Goal: Transaction & Acquisition: Download file/media

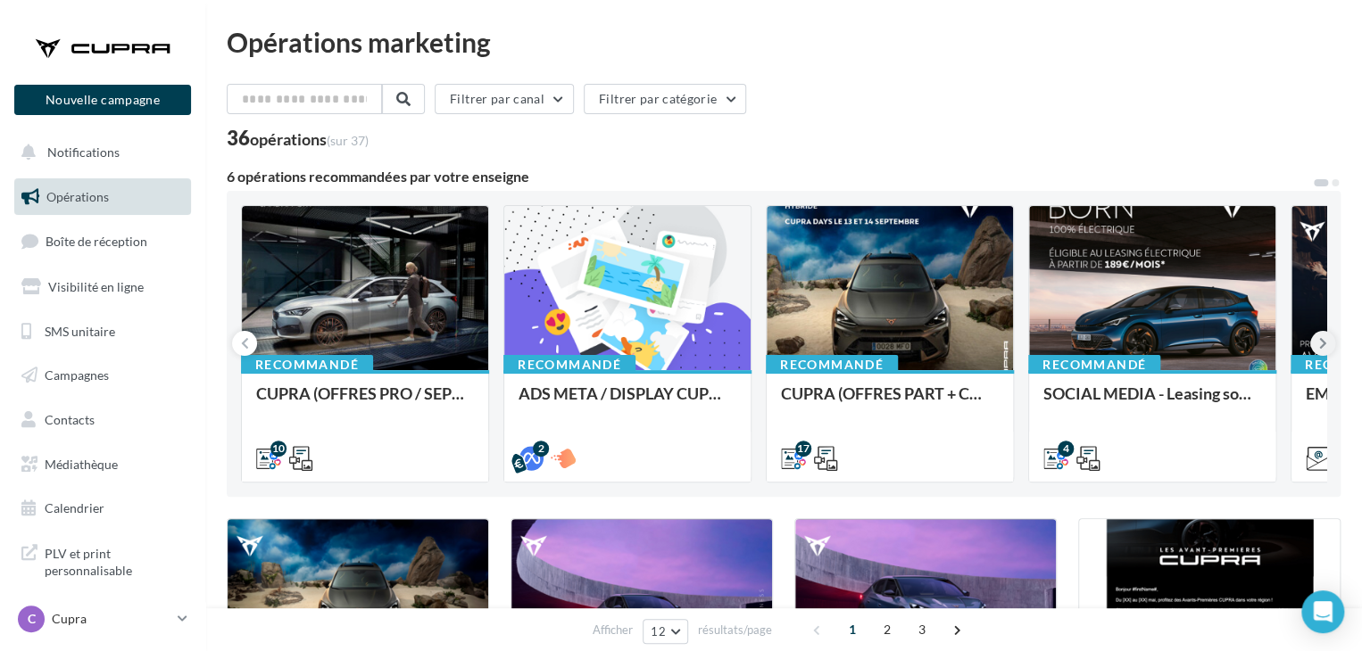
click at [1326, 342] on button at bounding box center [1322, 343] width 25 height 25
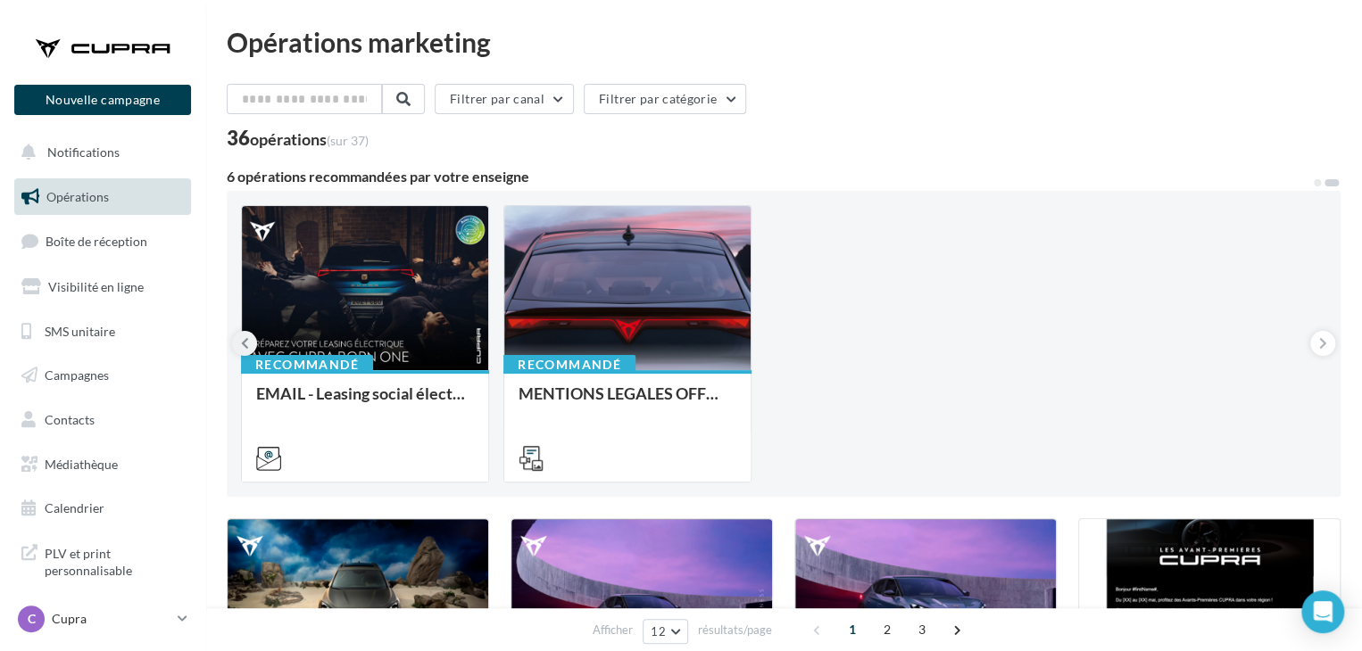
click at [246, 340] on icon at bounding box center [245, 344] width 8 height 18
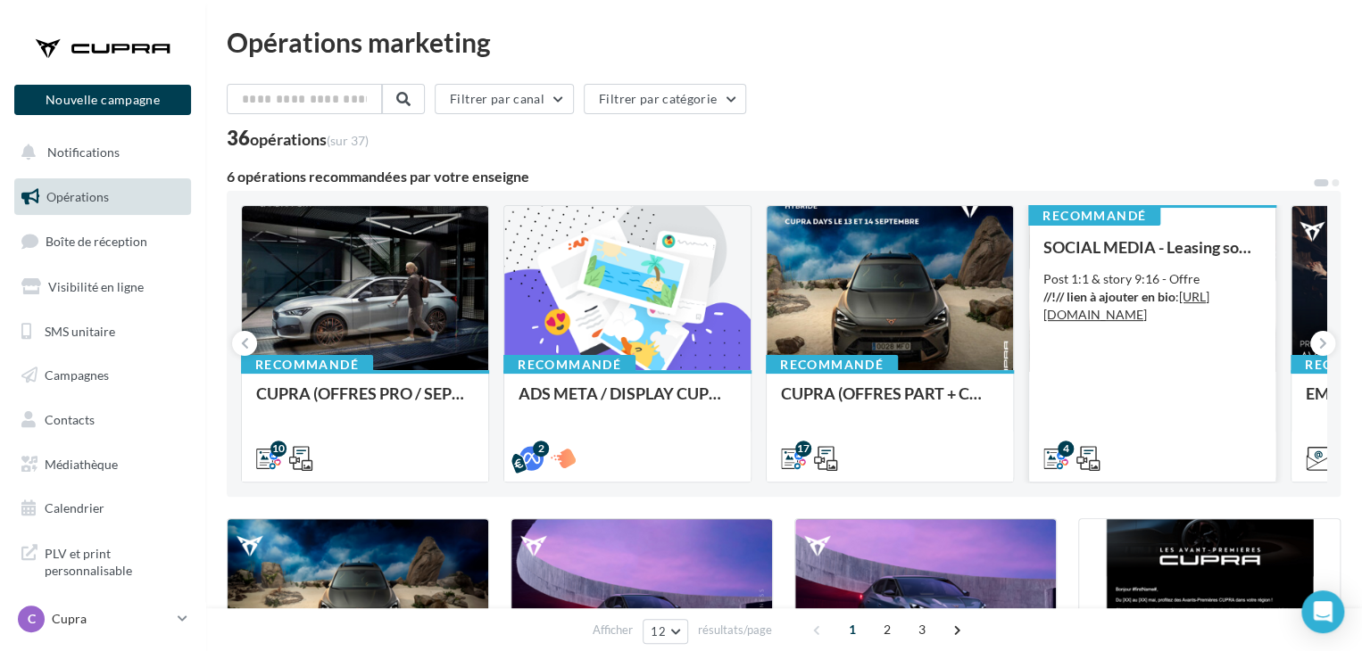
click at [1212, 283] on div "Post 1:1 & story 9:16 - Offre //!// lien à ajouter en bio : [URL][DOMAIN_NAME]" at bounding box center [1152, 297] width 218 height 54
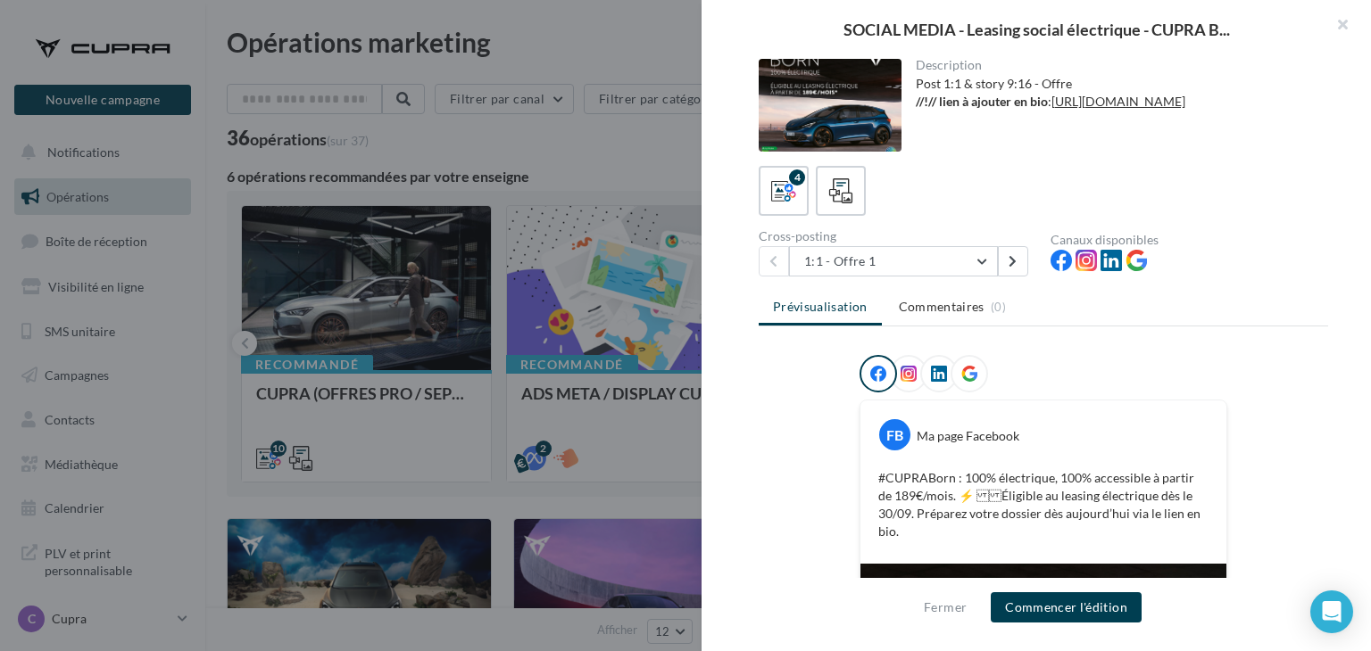
drag, startPoint x: 1105, startPoint y: 277, endPoint x: 610, endPoint y: 147, distance: 511.0
click at [610, 147] on div at bounding box center [685, 325] width 1371 height 651
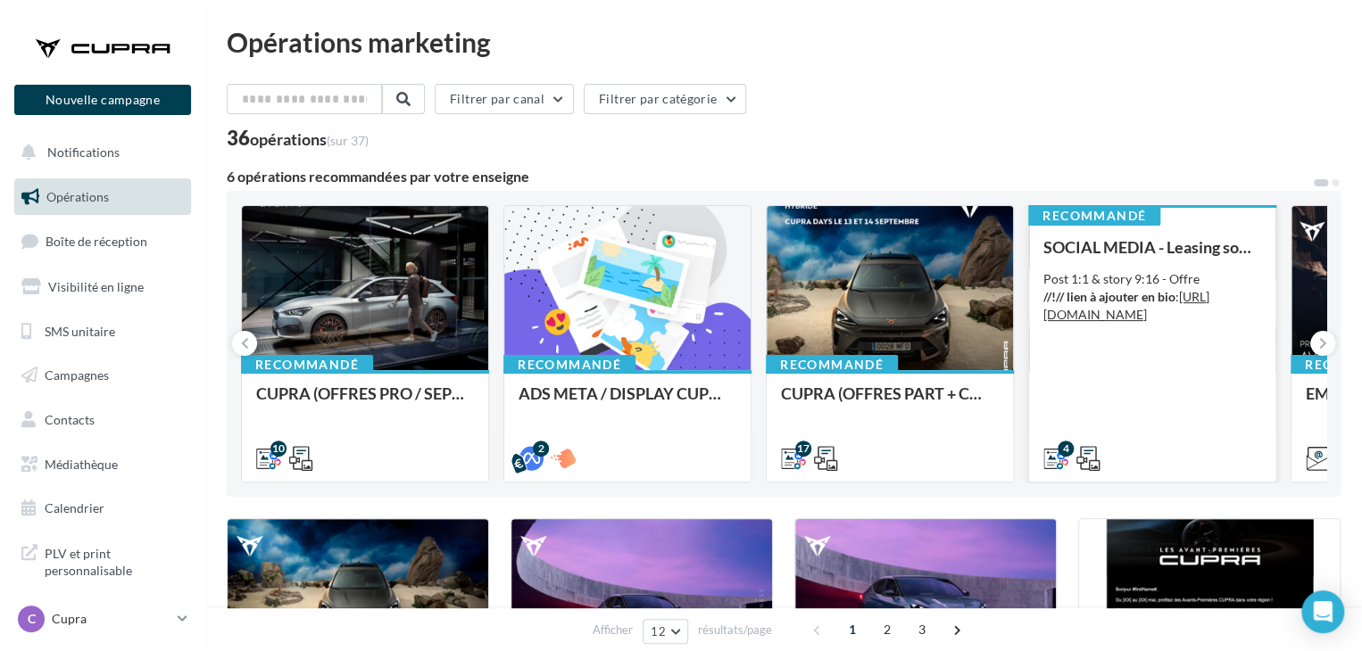
click at [1142, 268] on div "SOCIAL MEDIA - Leasing social électrique - CUPRA Born Post 1:1 & story 9:16 - O…" at bounding box center [1152, 352] width 218 height 228
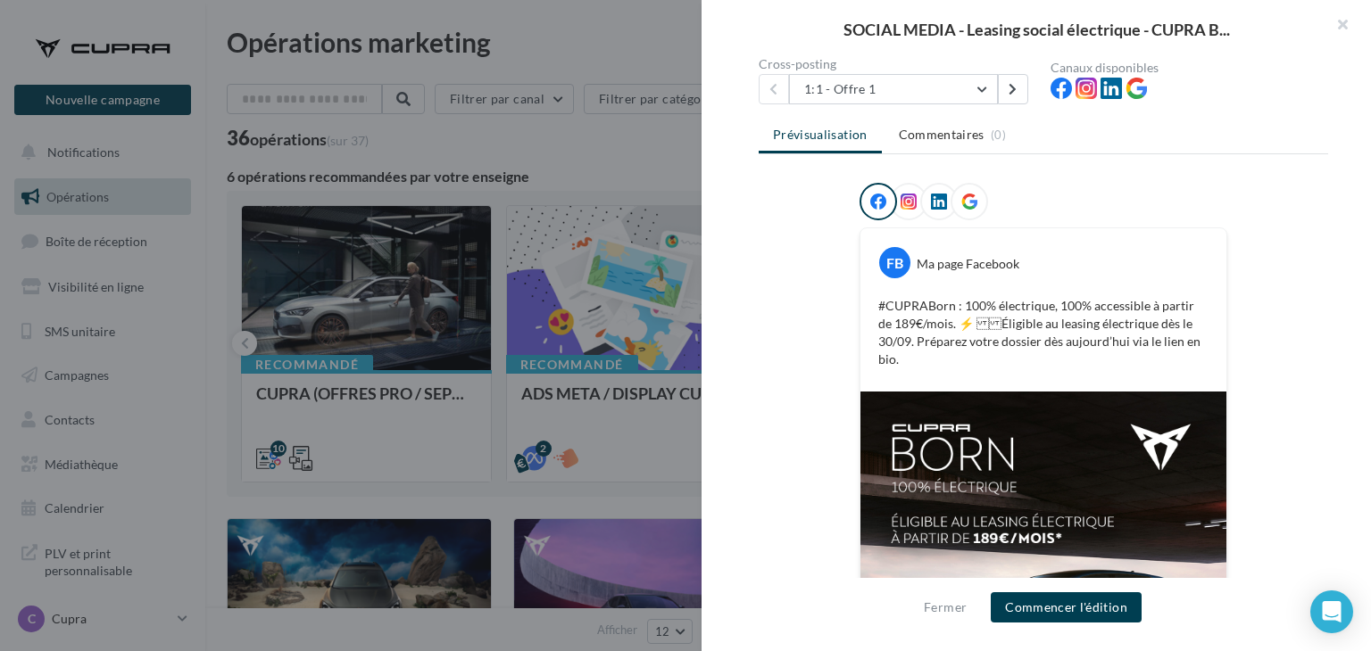
scroll to position [161, 0]
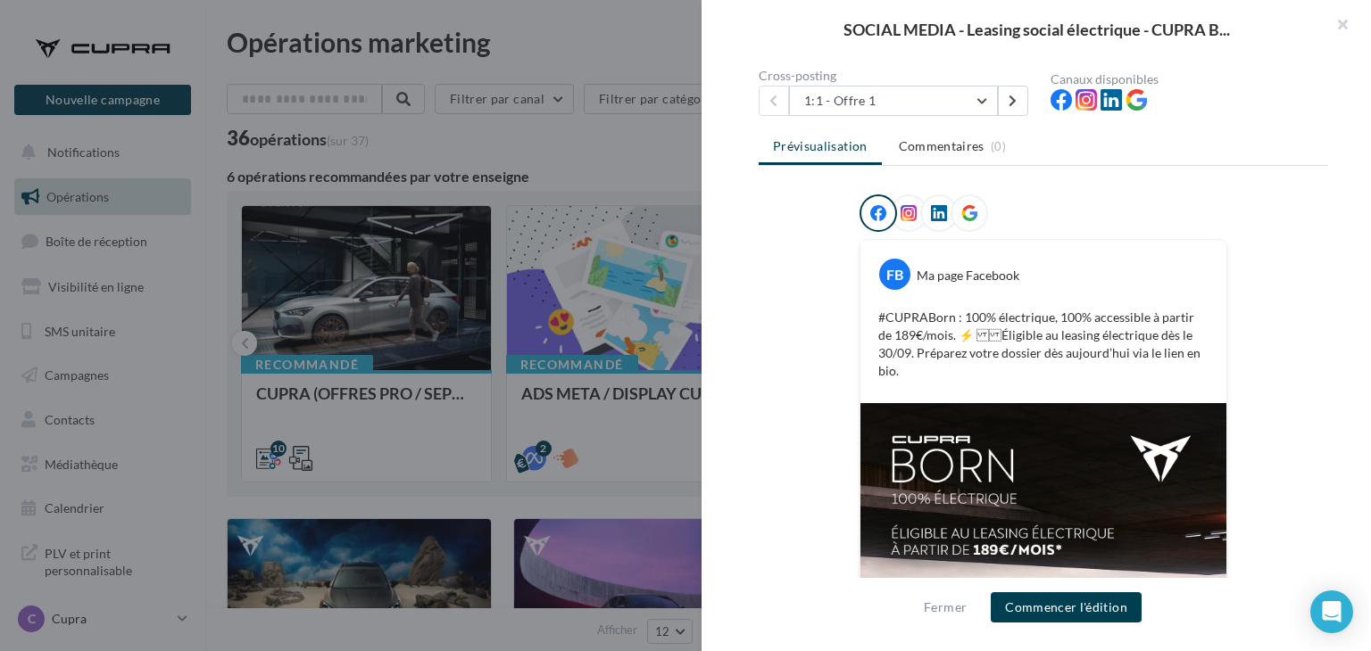
click at [907, 212] on icon at bounding box center [908, 213] width 16 height 16
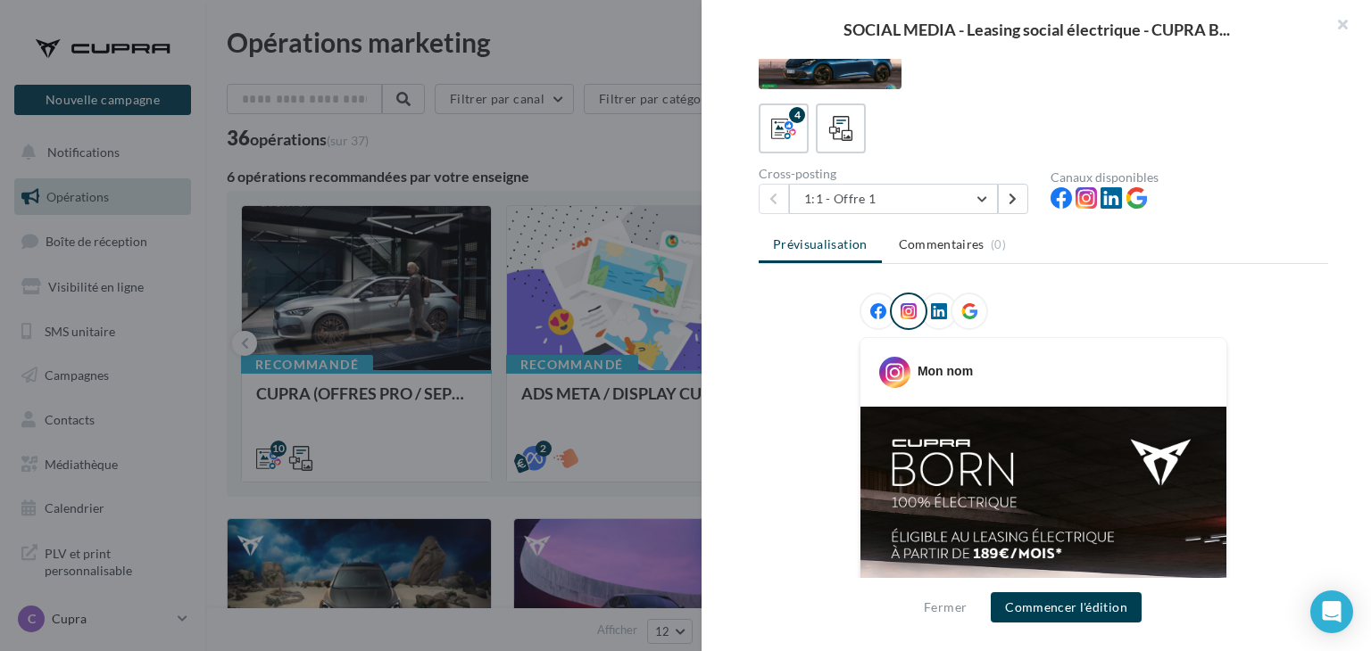
scroll to position [89, 0]
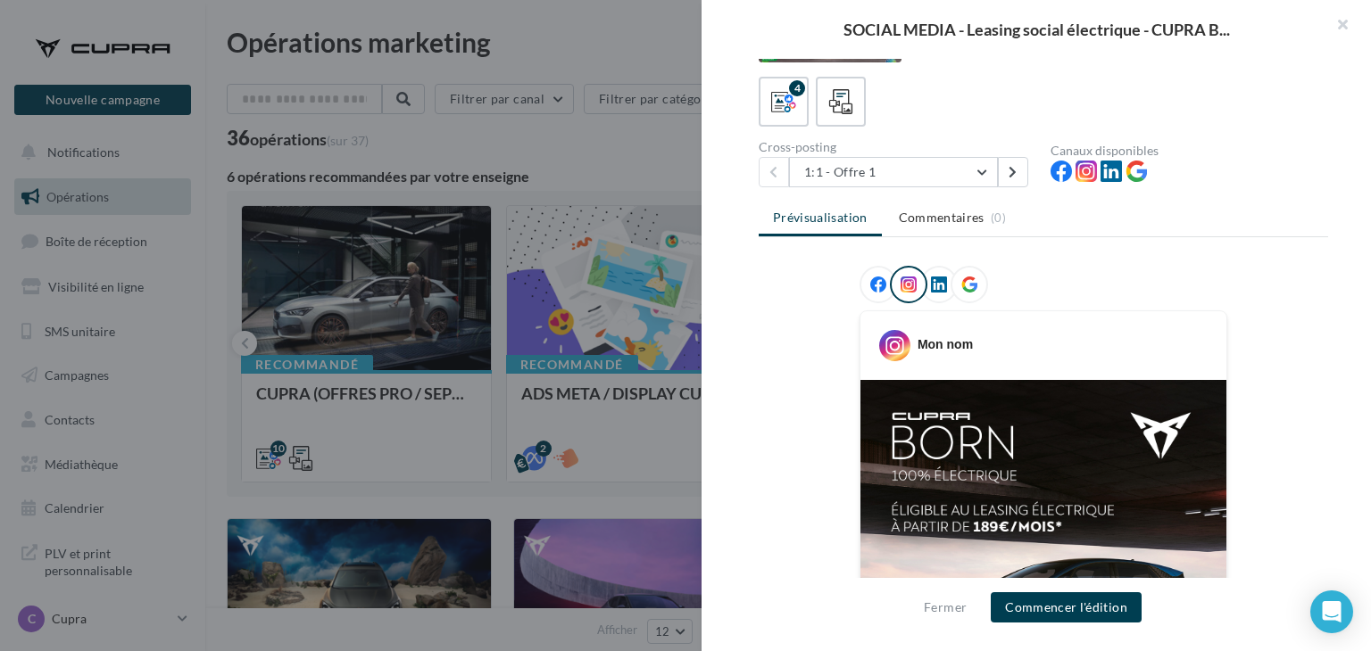
click at [935, 277] on icon at bounding box center [939, 285] width 16 height 16
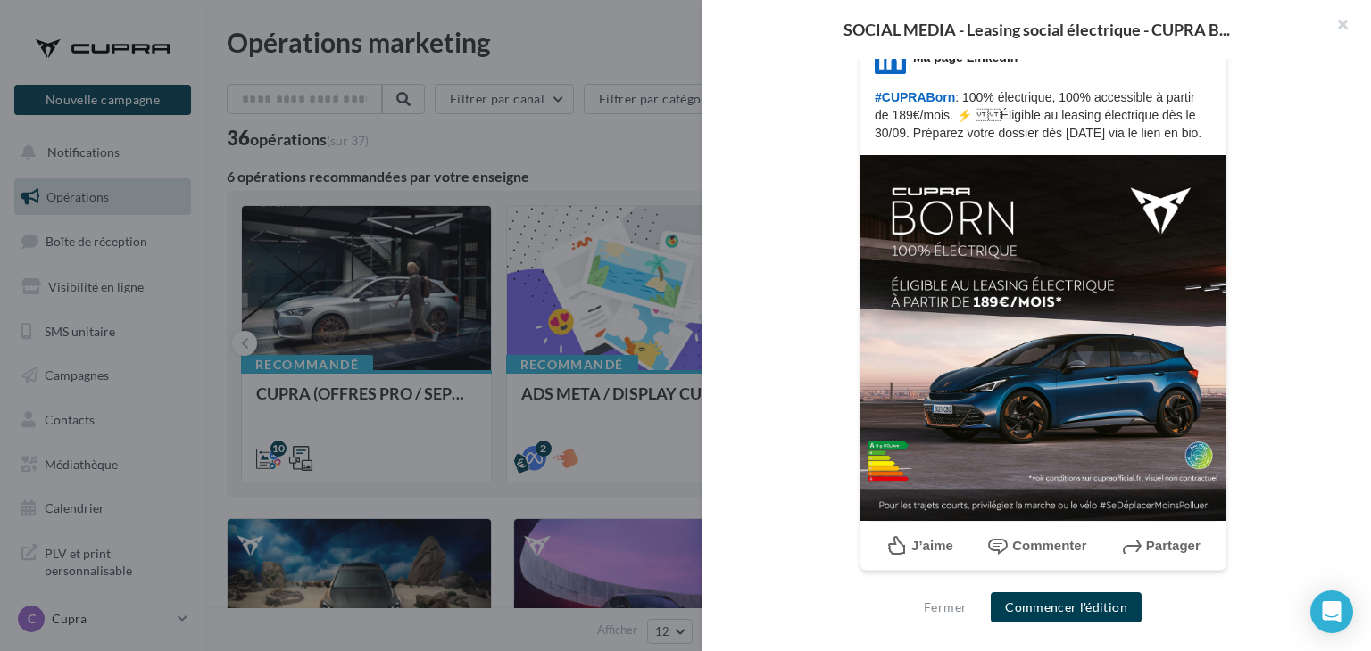
scroll to position [30, 0]
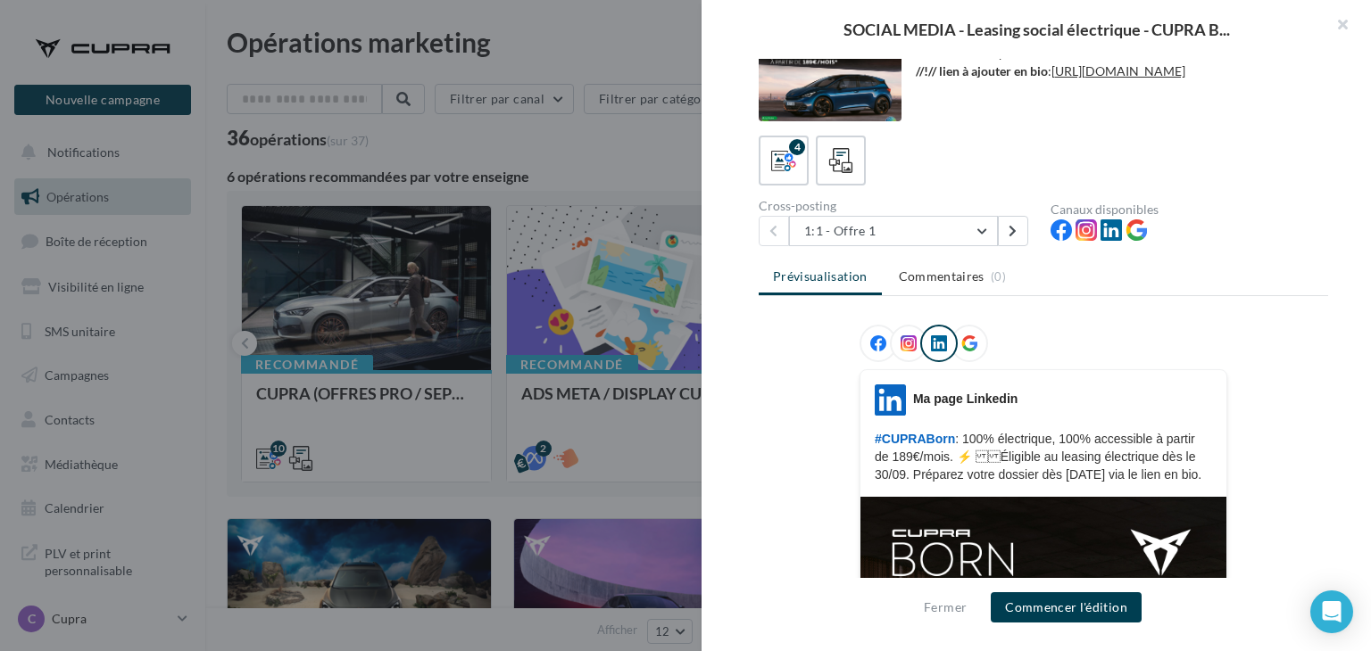
click at [964, 340] on icon at bounding box center [969, 344] width 16 height 16
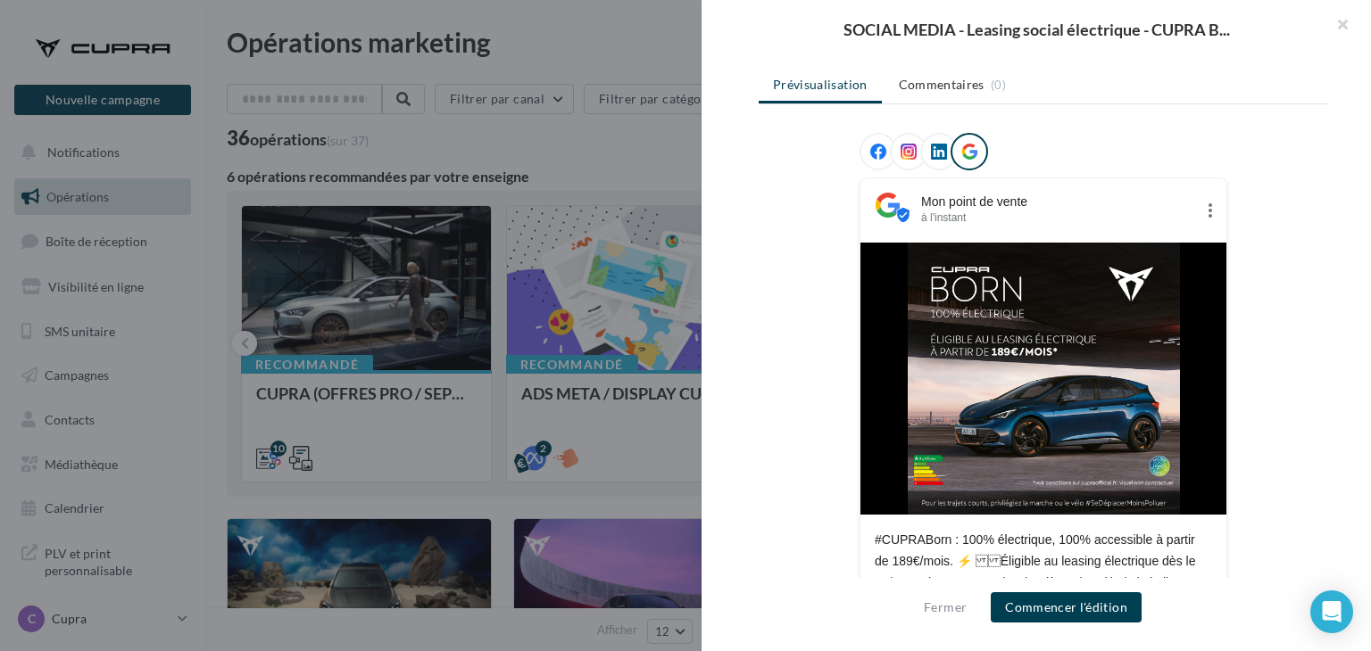
scroll to position [119, 0]
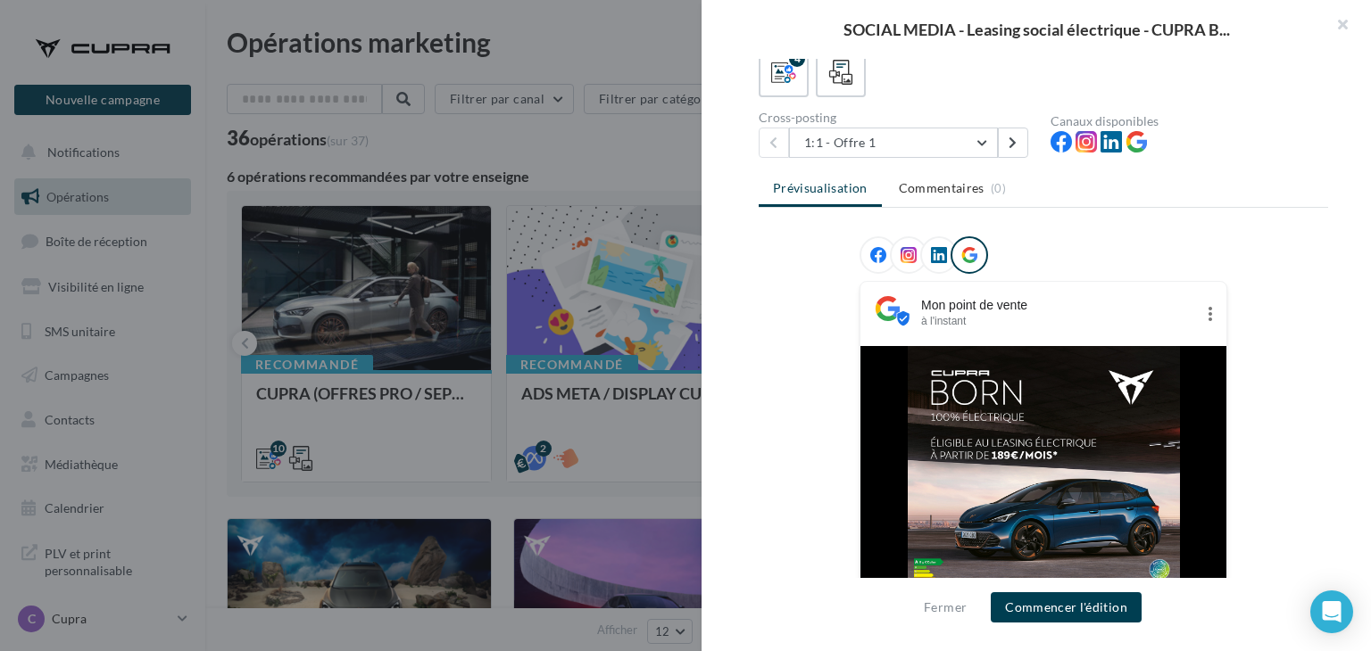
click at [870, 257] on icon at bounding box center [878, 255] width 16 height 16
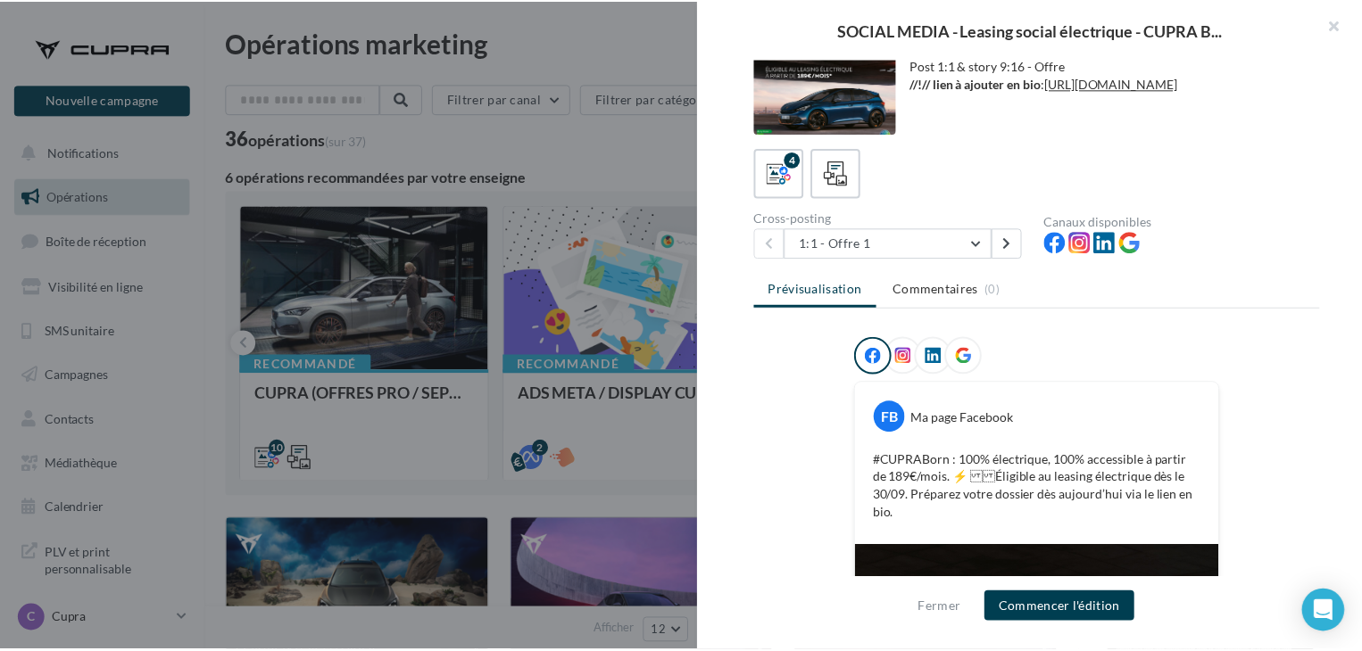
scroll to position [0, 0]
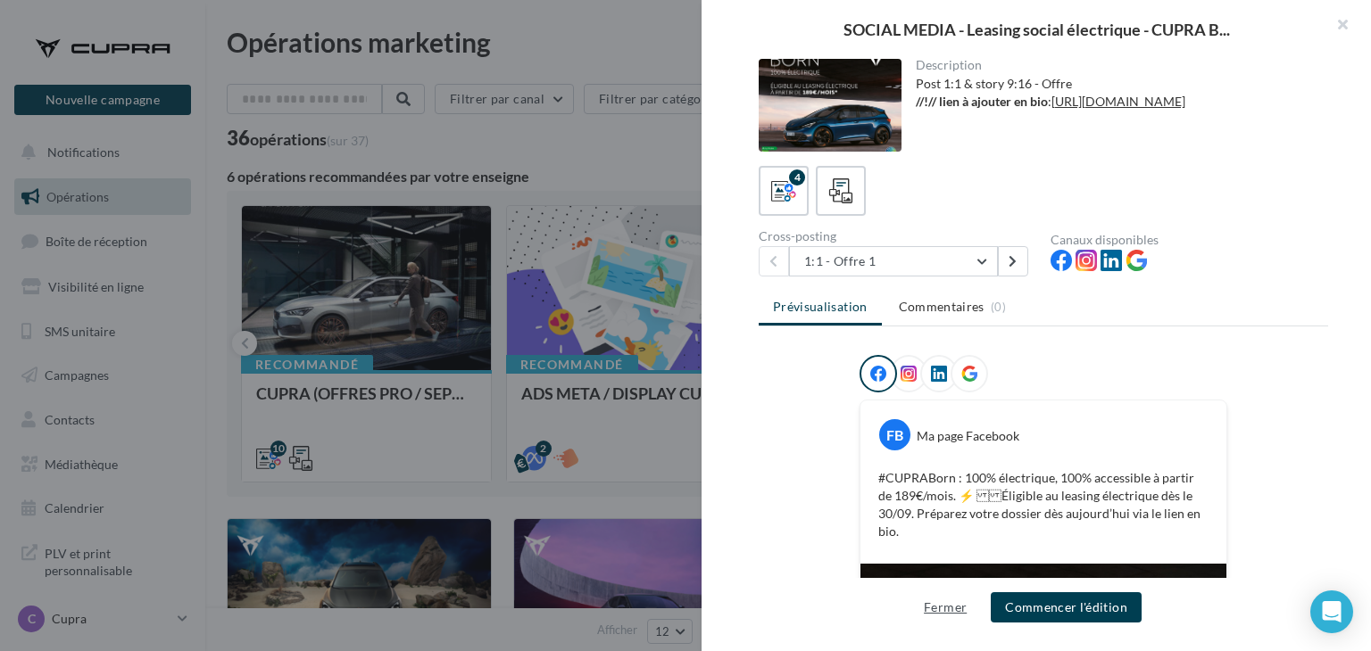
click at [936, 604] on button "Fermer" at bounding box center [945, 607] width 57 height 21
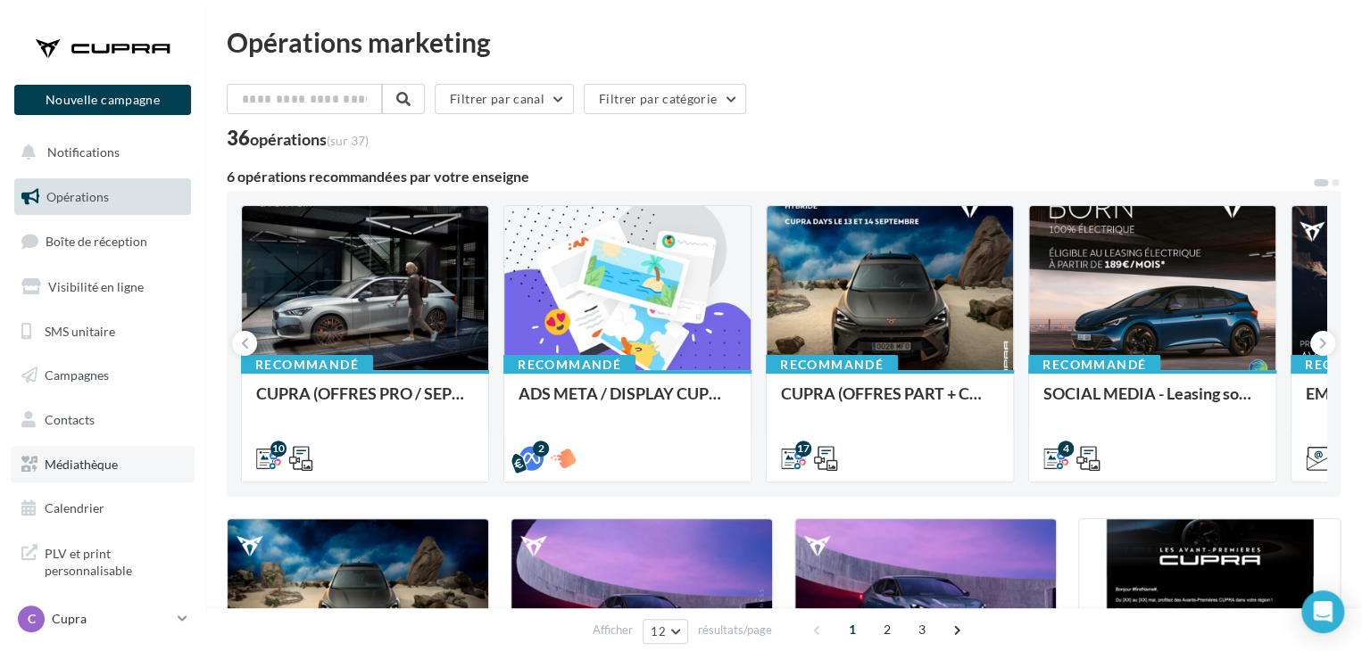
click at [94, 479] on link "Médiathèque" at bounding box center [103, 464] width 184 height 37
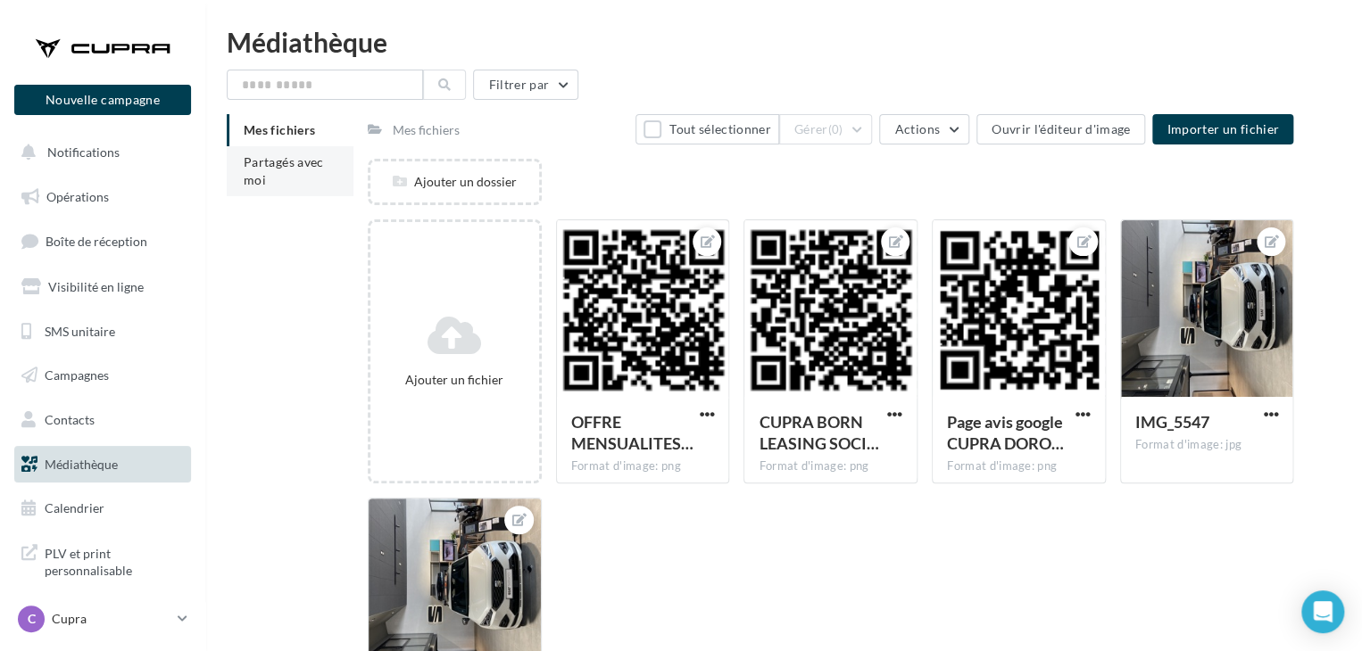
click at [325, 170] on li "Partagés avec moi" at bounding box center [290, 171] width 127 height 50
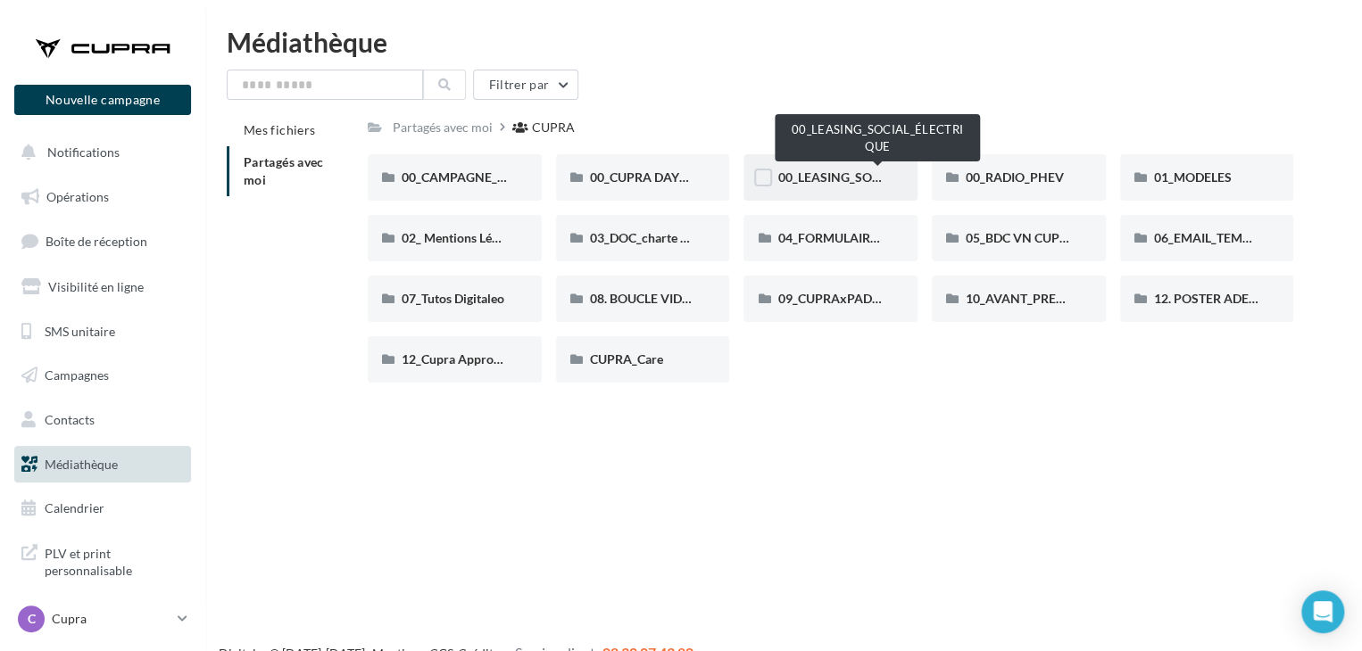
click at [830, 181] on span "00_LEASING_SOCIAL_ÉLECTRIQUE" at bounding box center [876, 177] width 199 height 15
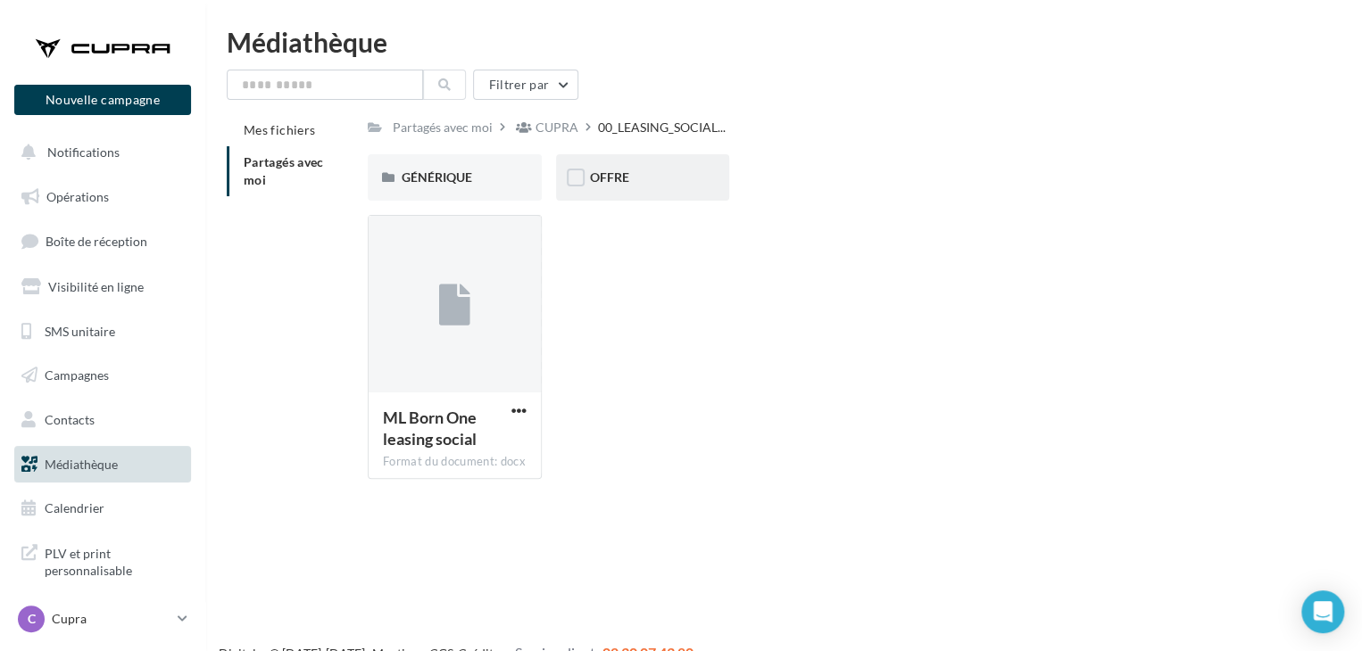
click at [644, 192] on div "OFFRE" at bounding box center [643, 177] width 174 height 46
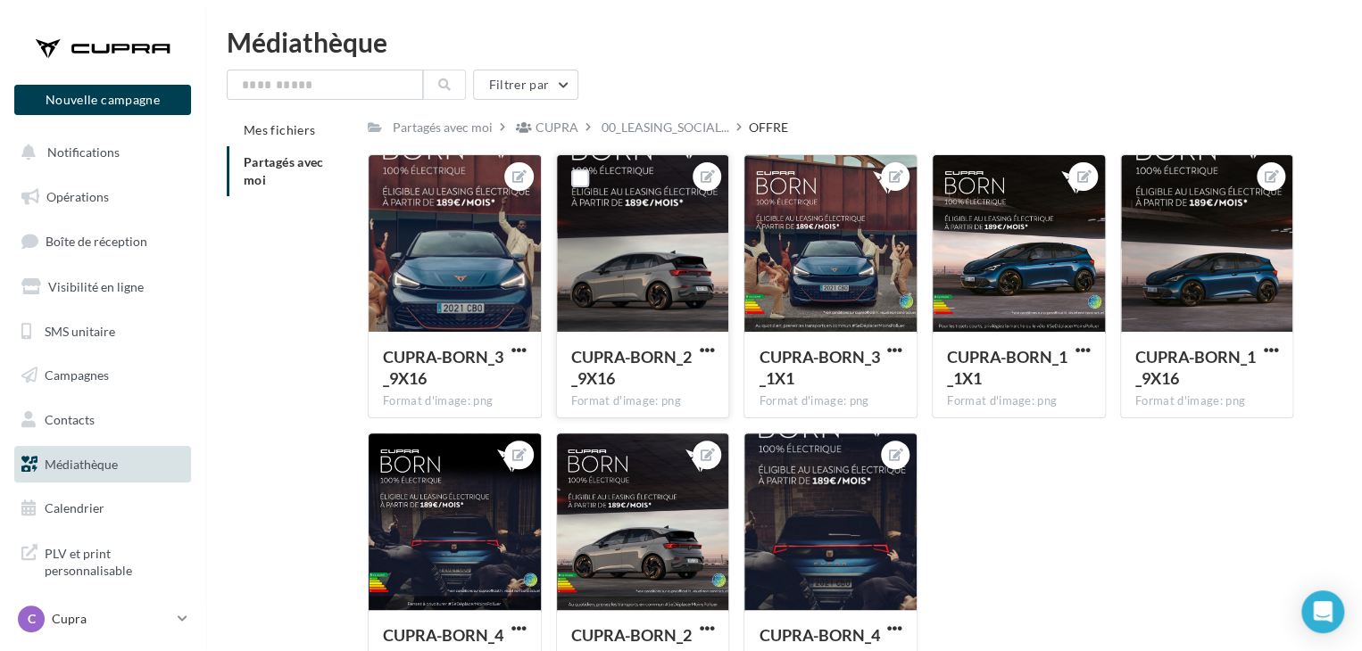
scroll to position [89, 0]
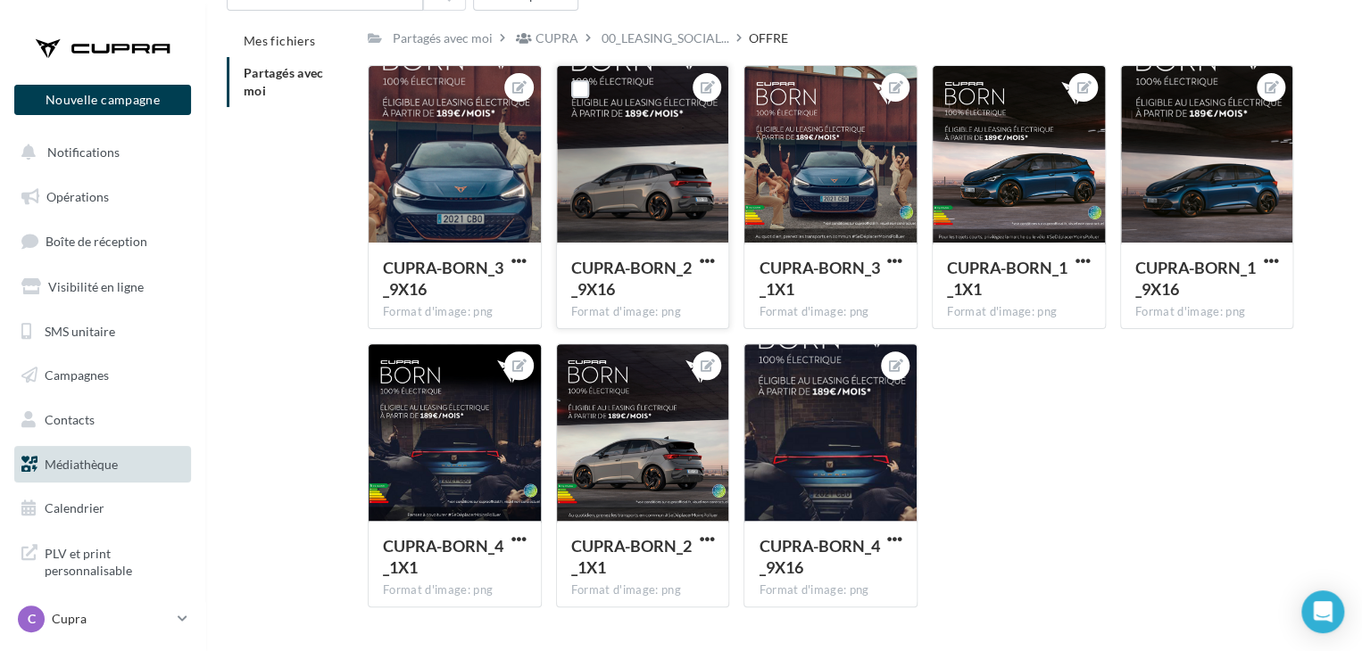
click at [698, 265] on button "button" at bounding box center [706, 262] width 22 height 18
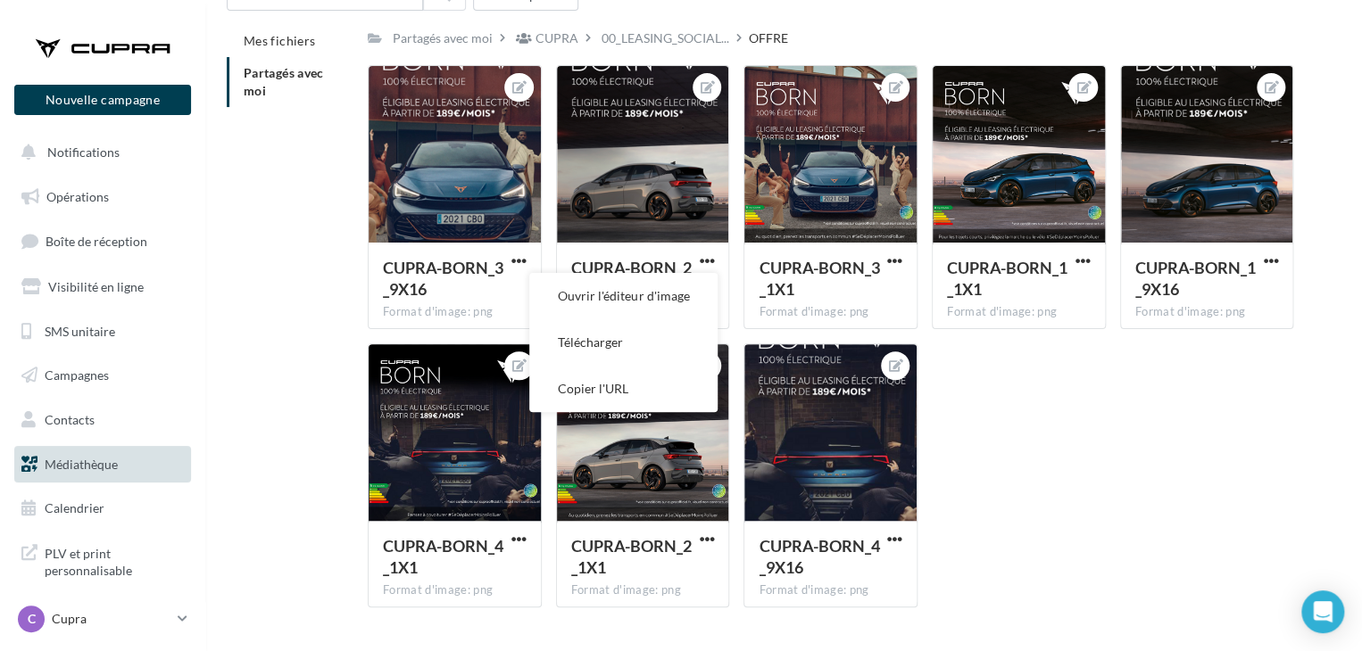
click at [1036, 445] on div "CUPRA-BORN_3_9X16 Format d'image: png CUPRA-BORN_3_9X16 CUPRA-BORN_2_9X16 Forma…" at bounding box center [838, 343] width 940 height 557
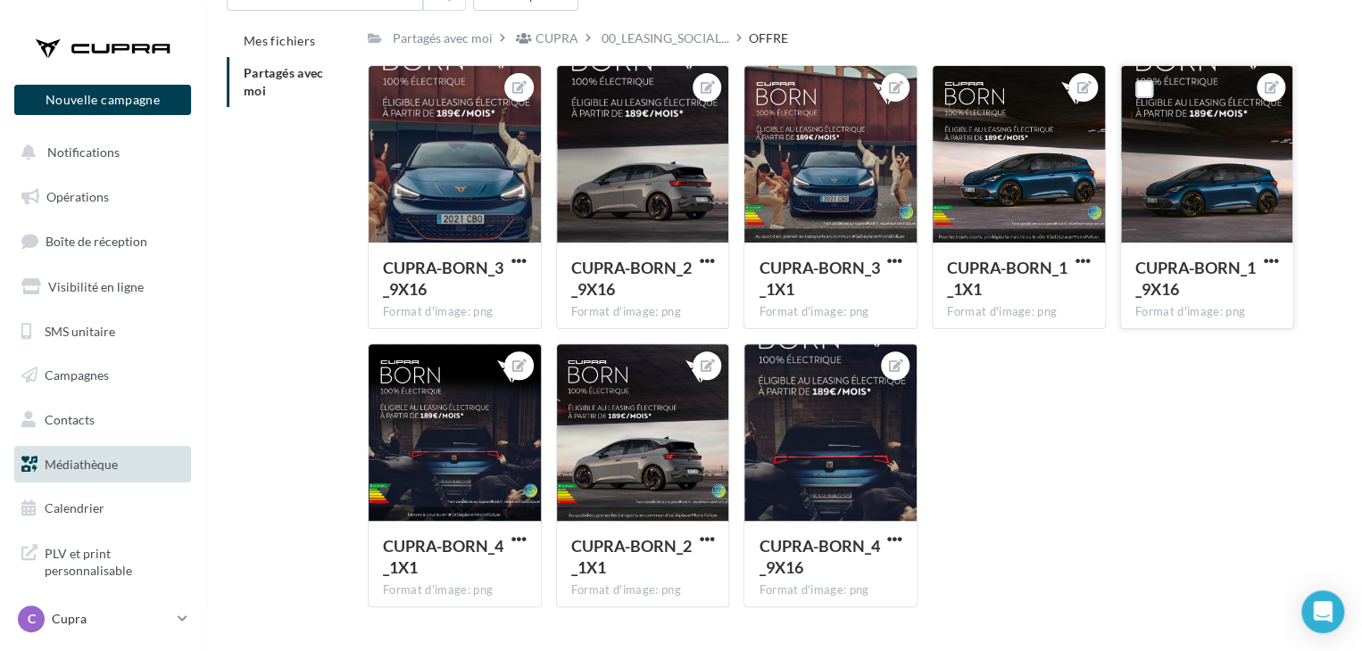
click at [1257, 260] on div "CUPRA-BORN_1_9X16" at bounding box center [1207, 280] width 144 height 47
click at [1271, 263] on span "button" at bounding box center [1270, 260] width 15 height 15
click at [1196, 346] on button "Télécharger" at bounding box center [1187, 342] width 188 height 46
